Goal: Complete application form

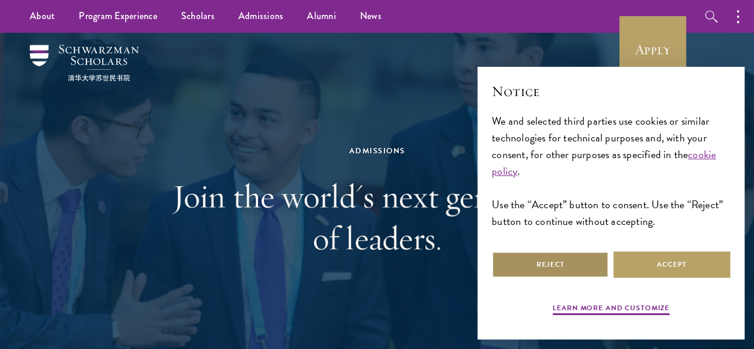
click at [554, 251] on button "Reject" at bounding box center [550, 264] width 117 height 27
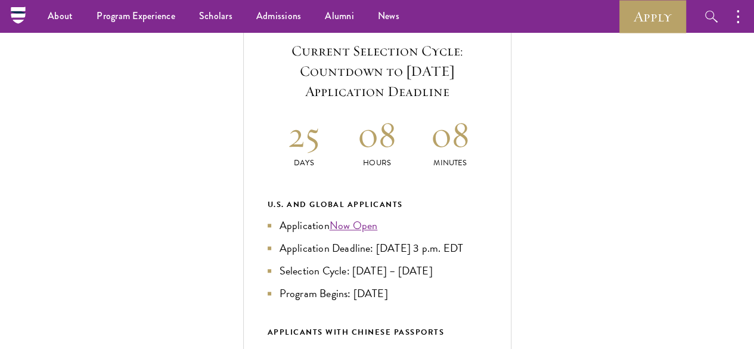
scroll to position [433, 0]
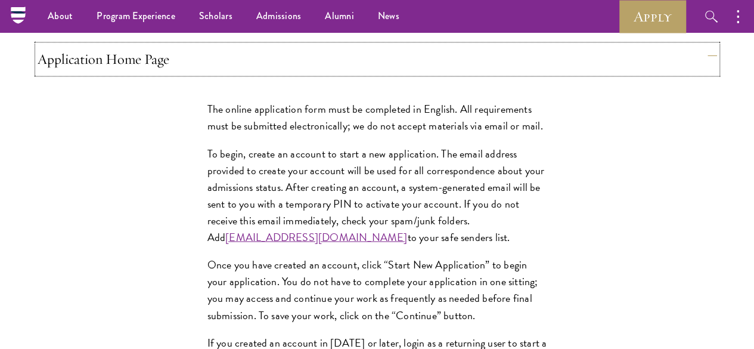
scroll to position [950, 0]
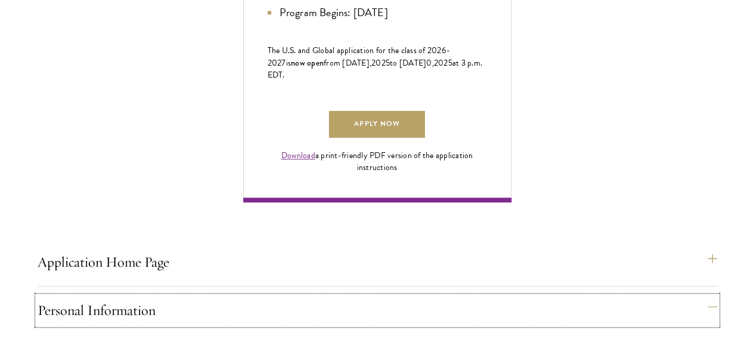
scroll to position [798, 0]
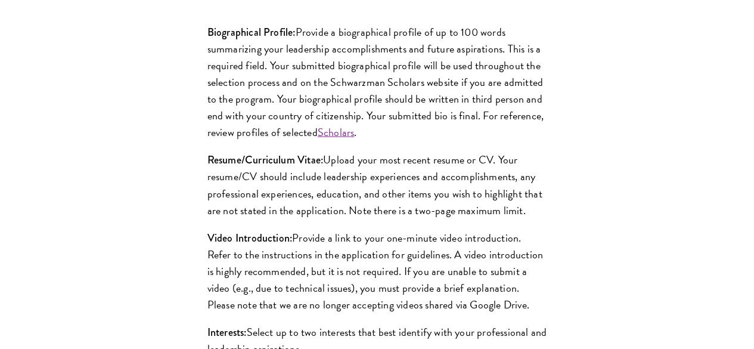
scroll to position [1176, 0]
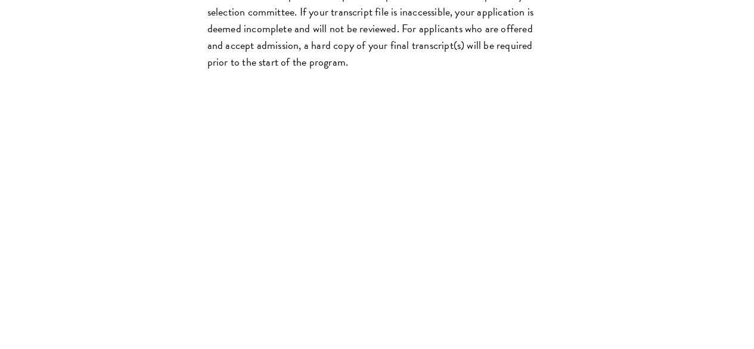
scroll to position [2184, 0]
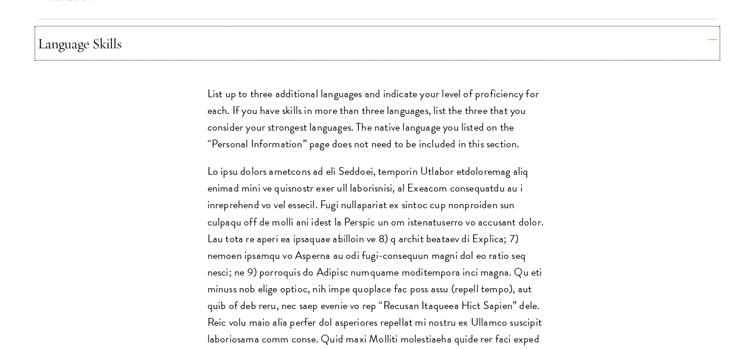
scroll to position [1302, 0]
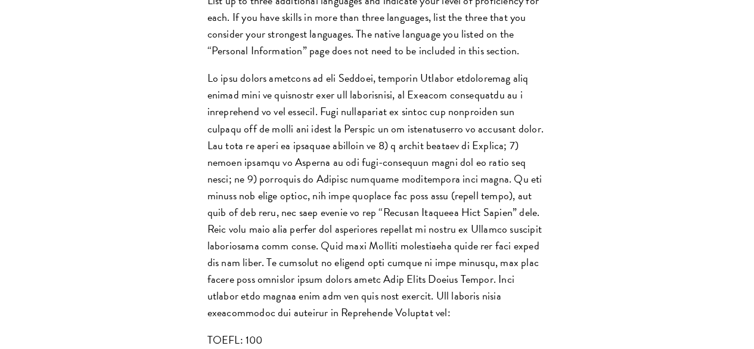
drag, startPoint x: 377, startPoint y: 72, endPoint x: 360, endPoint y: 65, distance: 18.7
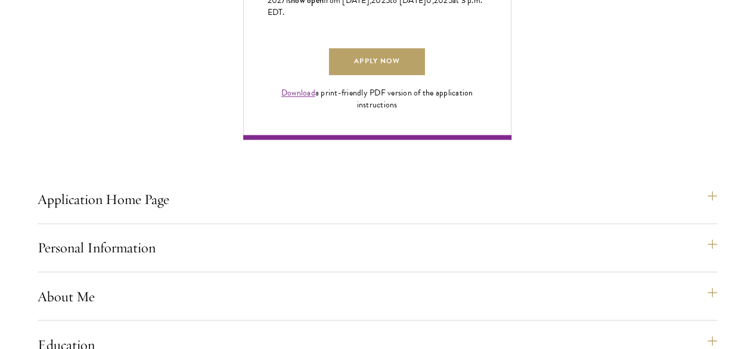
scroll to position [861, 0]
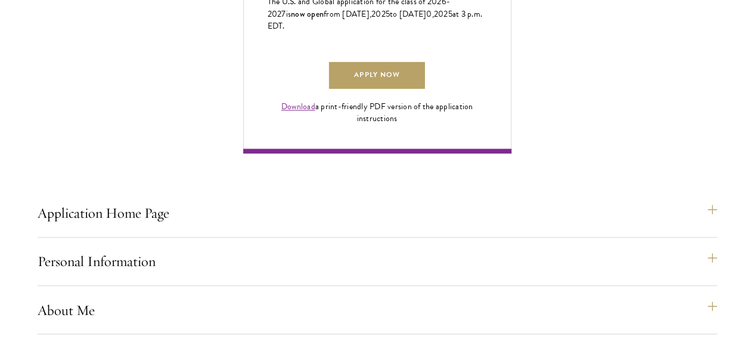
scroll to position [847, 0]
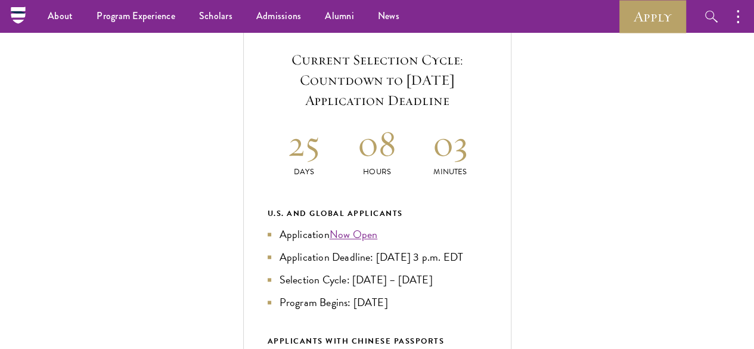
scroll to position [0, 0]
